Goal: Information Seeking & Learning: Learn about a topic

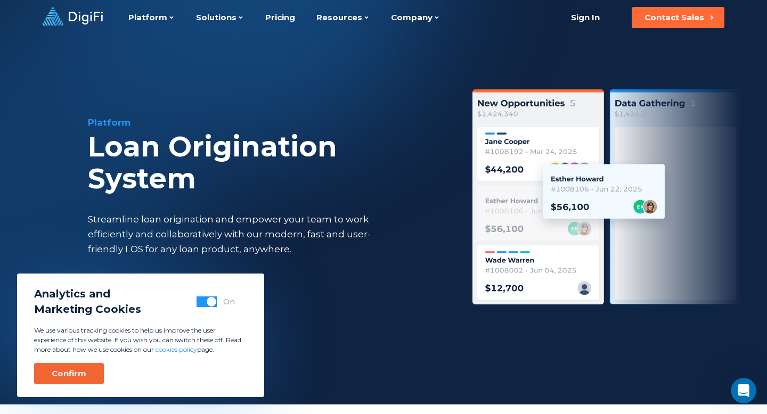
click at [62, 375] on div "Confirm" at bounding box center [69, 373] width 35 height 11
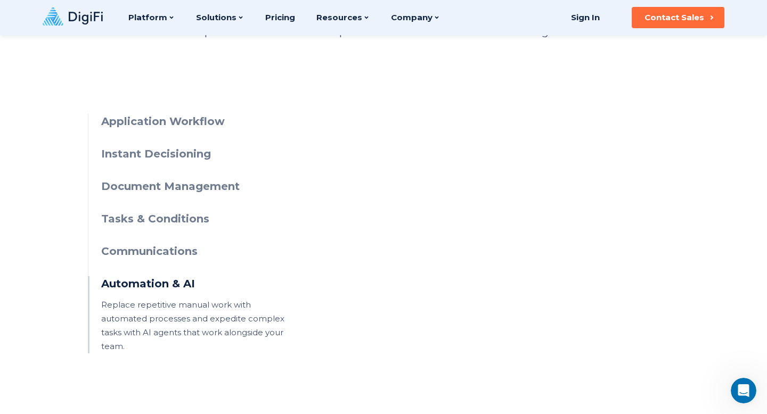
scroll to position [502, 0]
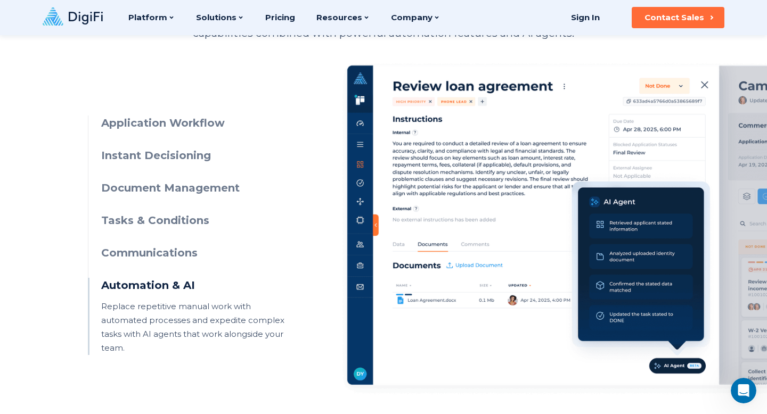
click at [155, 122] on h3 "Application Workflow" at bounding box center [197, 123] width 193 height 15
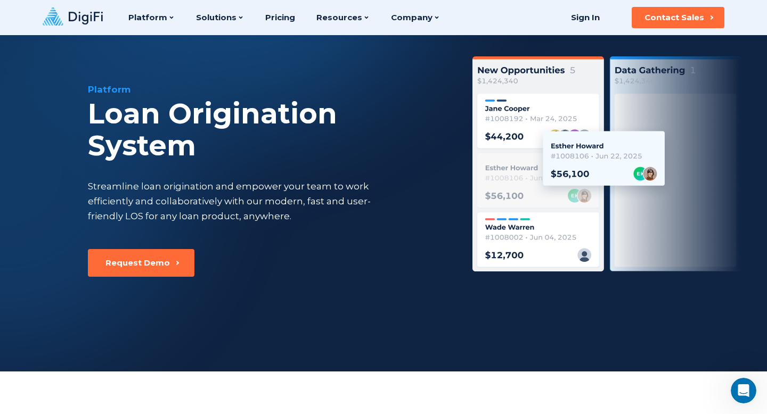
scroll to position [0, 0]
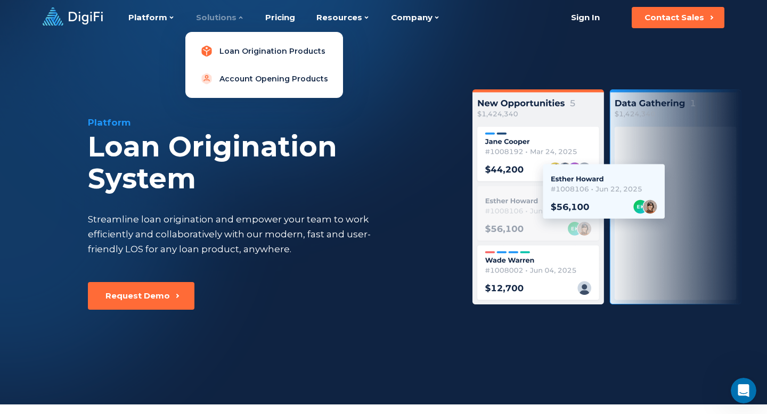
click at [237, 51] on link "Loan Origination Products" at bounding box center [264, 50] width 141 height 21
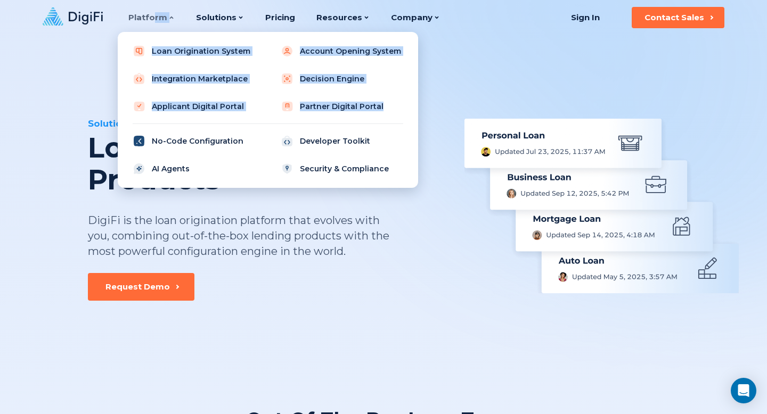
drag, startPoint x: 151, startPoint y: 20, endPoint x: 133, endPoint y: 148, distance: 129.1
click at [133, 35] on div "Platform Platform Loan Origination System Account Opening System Integration Ma…" at bounding box center [151, 17] width 46 height 35
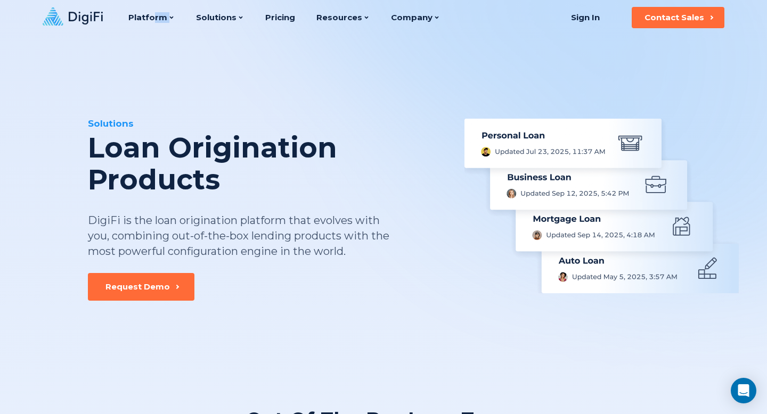
click at [88, 15] on icon at bounding box center [86, 18] width 34 height 13
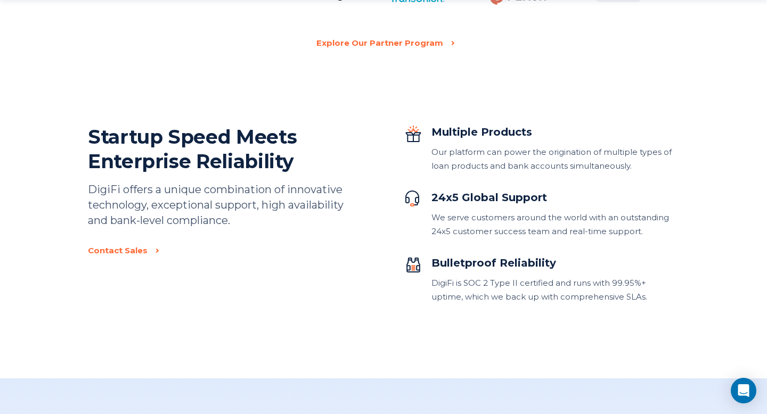
scroll to position [2567, 0]
